Goal: Task Accomplishment & Management: Manage account settings

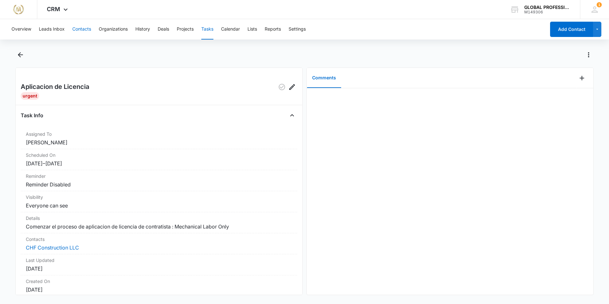
click at [82, 32] on button "Contacts" at bounding box center [81, 29] width 19 height 20
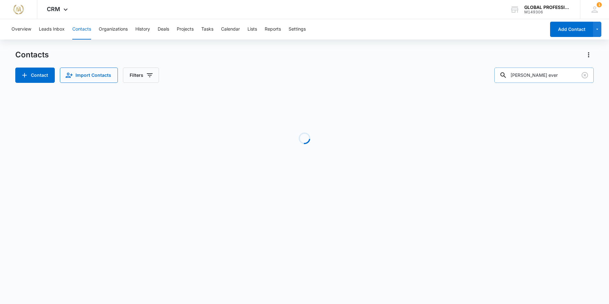
click at [548, 78] on input "moes ever" at bounding box center [544, 75] width 99 height 15
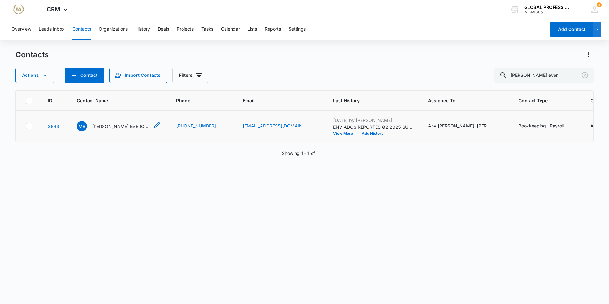
click at [100, 130] on p "[PERSON_NAME] EVERGREEN LANDSCAPING AND LAWN CARE LLC" at bounding box center [120, 126] width 57 height 7
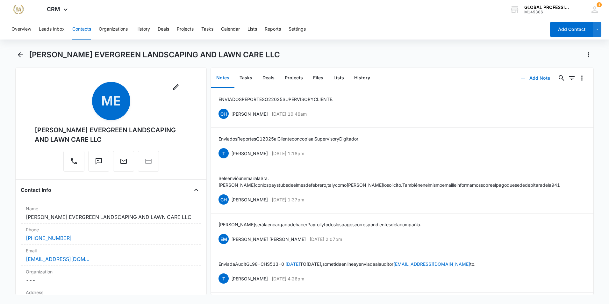
click at [532, 80] on button "Add Note" at bounding box center [535, 77] width 42 height 15
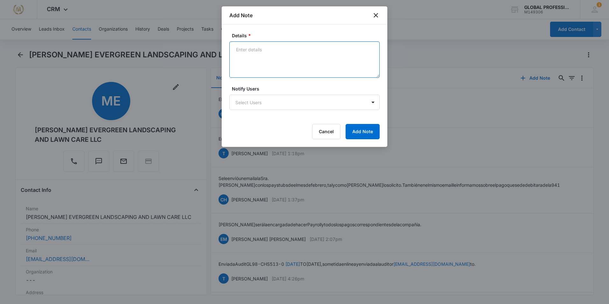
paste textarea "----- Forwarded Message ----- From: Zulma Pineda <zulmapineda@ymail.com> To: gp…"
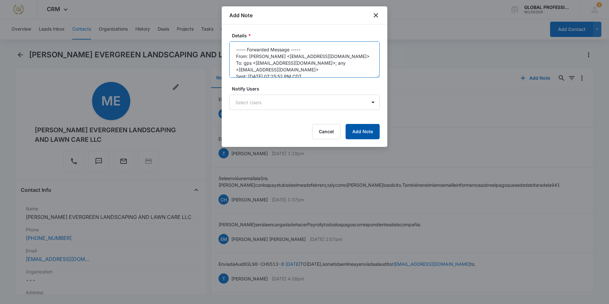
type textarea "----- Forwarded Message ----- From: Zulma Pineda <zulmapineda@ymail.com> To: gp…"
click at [371, 132] on button "Add Note" at bounding box center [363, 131] width 34 height 15
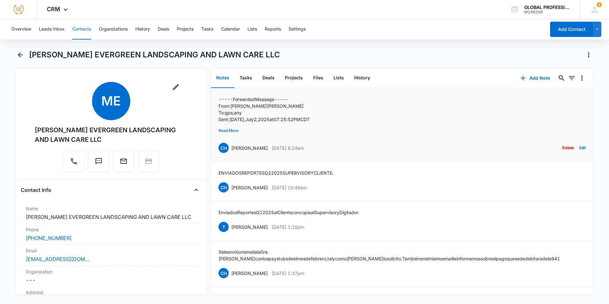
click at [230, 129] on button "Read More" at bounding box center [229, 131] width 20 height 12
